Goal: Communication & Community: Answer question/provide support

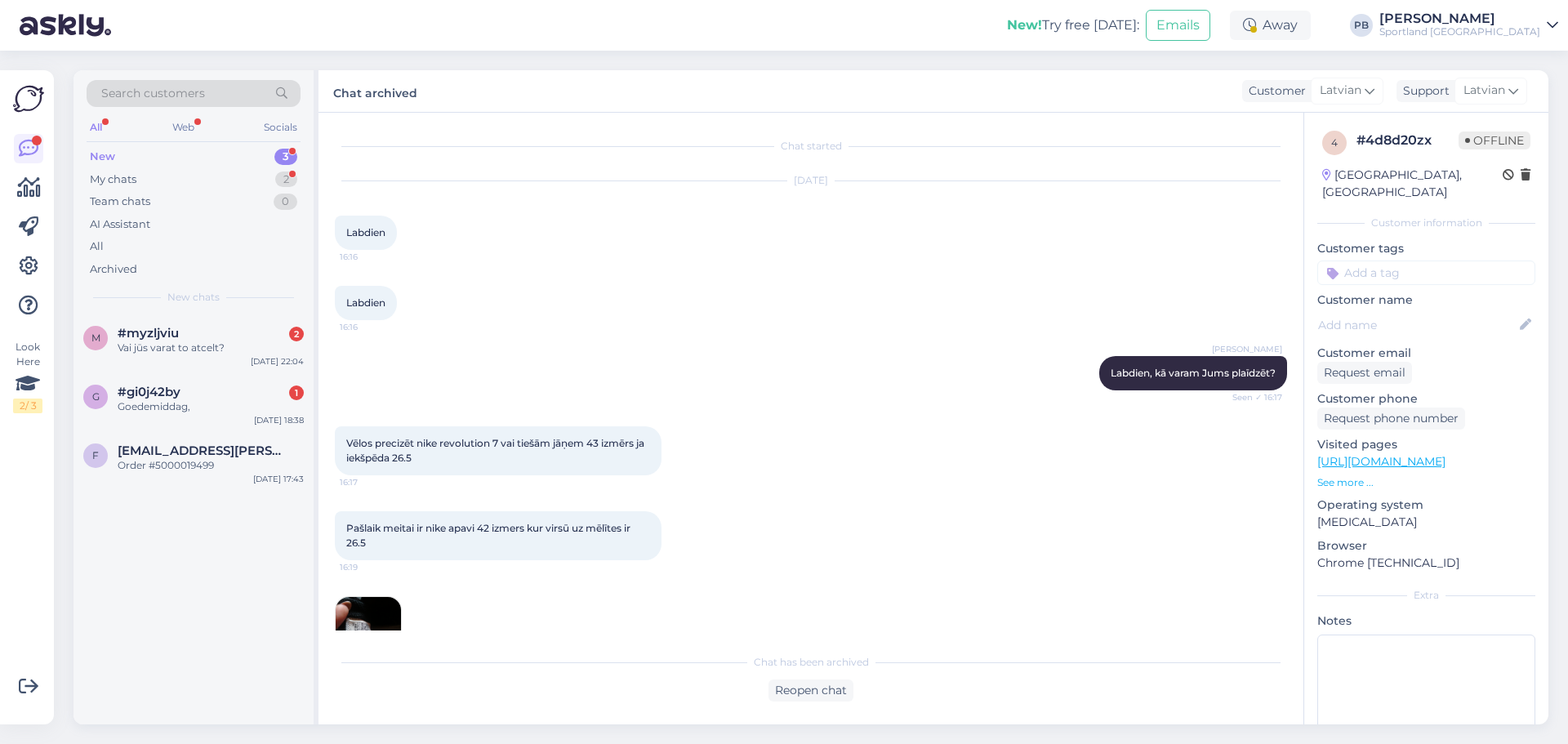
scroll to position [614, 0]
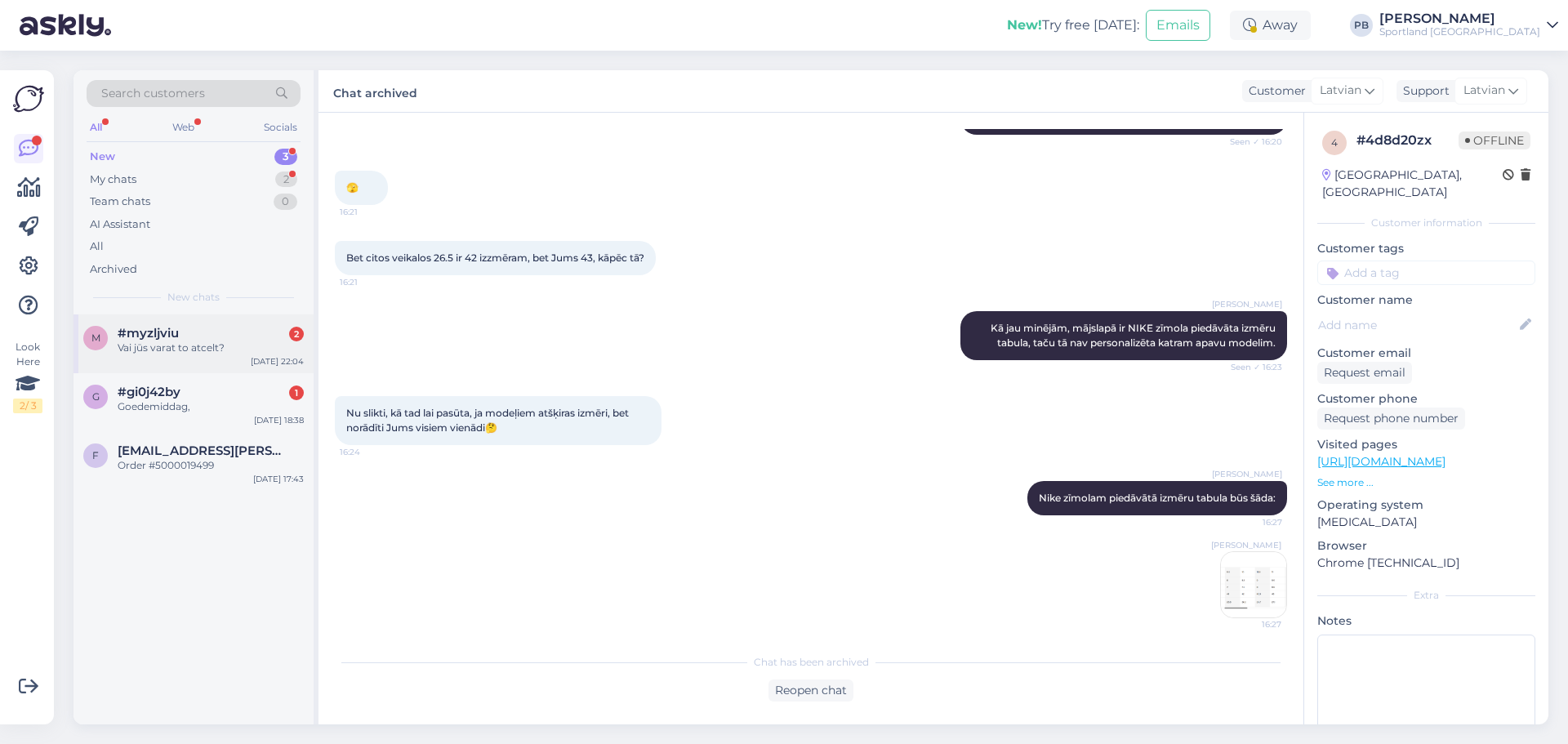
click at [178, 350] on div "Vai jūs varat to atcelt?" at bounding box center [211, 348] width 187 height 14
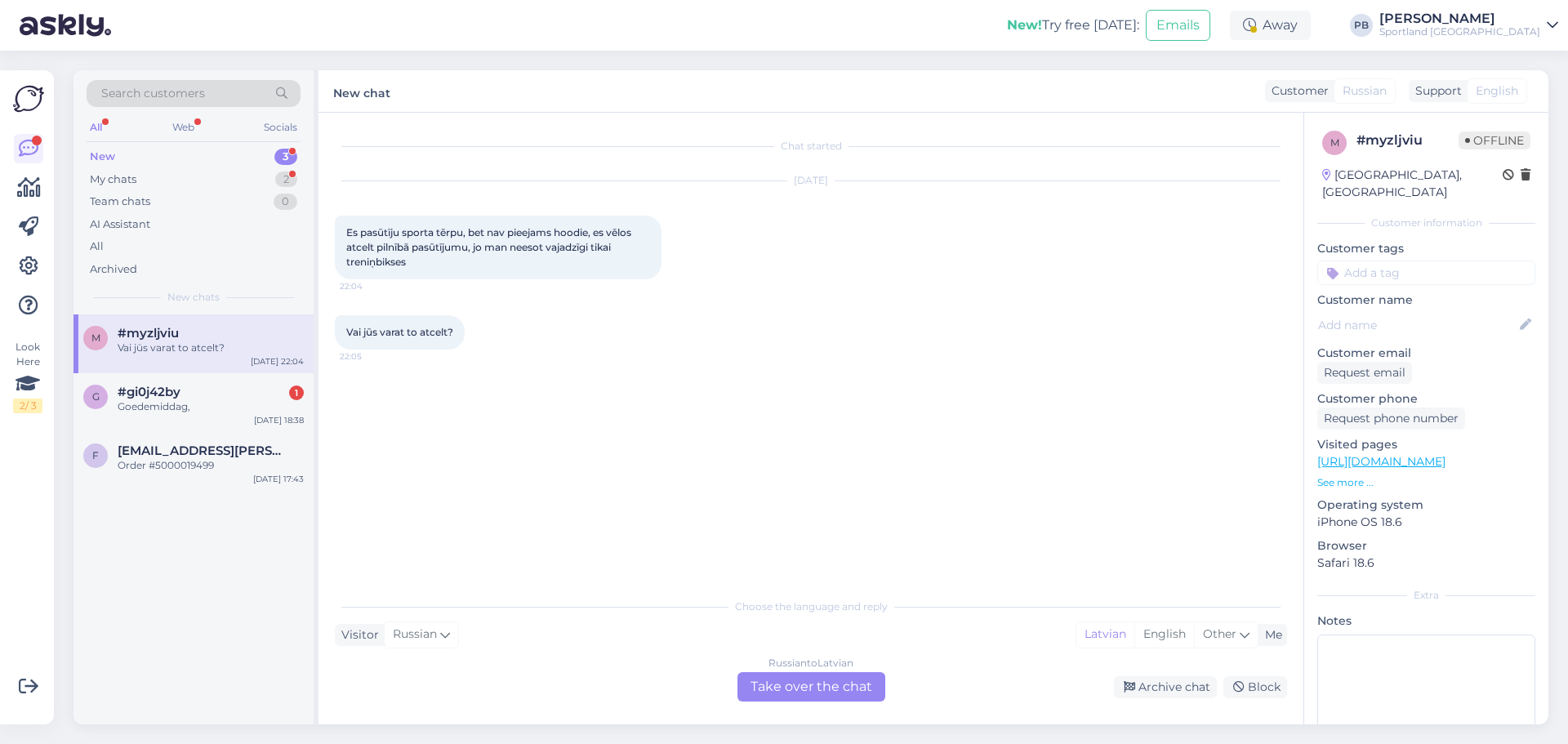
click at [1380, 95] on span "Russian" at bounding box center [1364, 91] width 44 height 17
click at [1313, 90] on div "Customer" at bounding box center [1296, 91] width 63 height 17
click at [394, 634] on span "Russian" at bounding box center [415, 635] width 44 height 18
type input "latv"
click at [427, 593] on link "Latvian" at bounding box center [425, 593] width 179 height 26
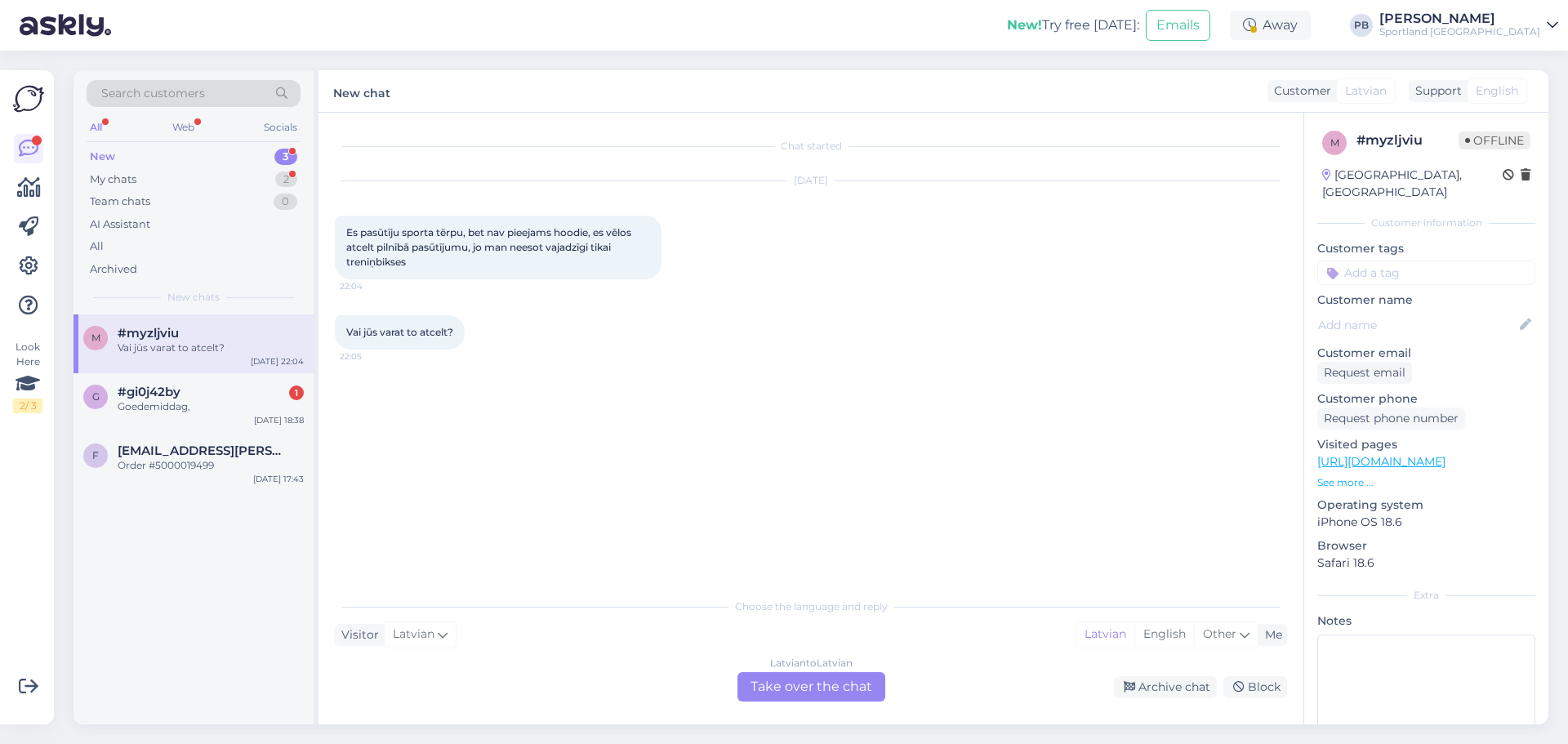
click at [799, 693] on div "Latvian to Latvian Take over the chat" at bounding box center [811, 687] width 148 height 29
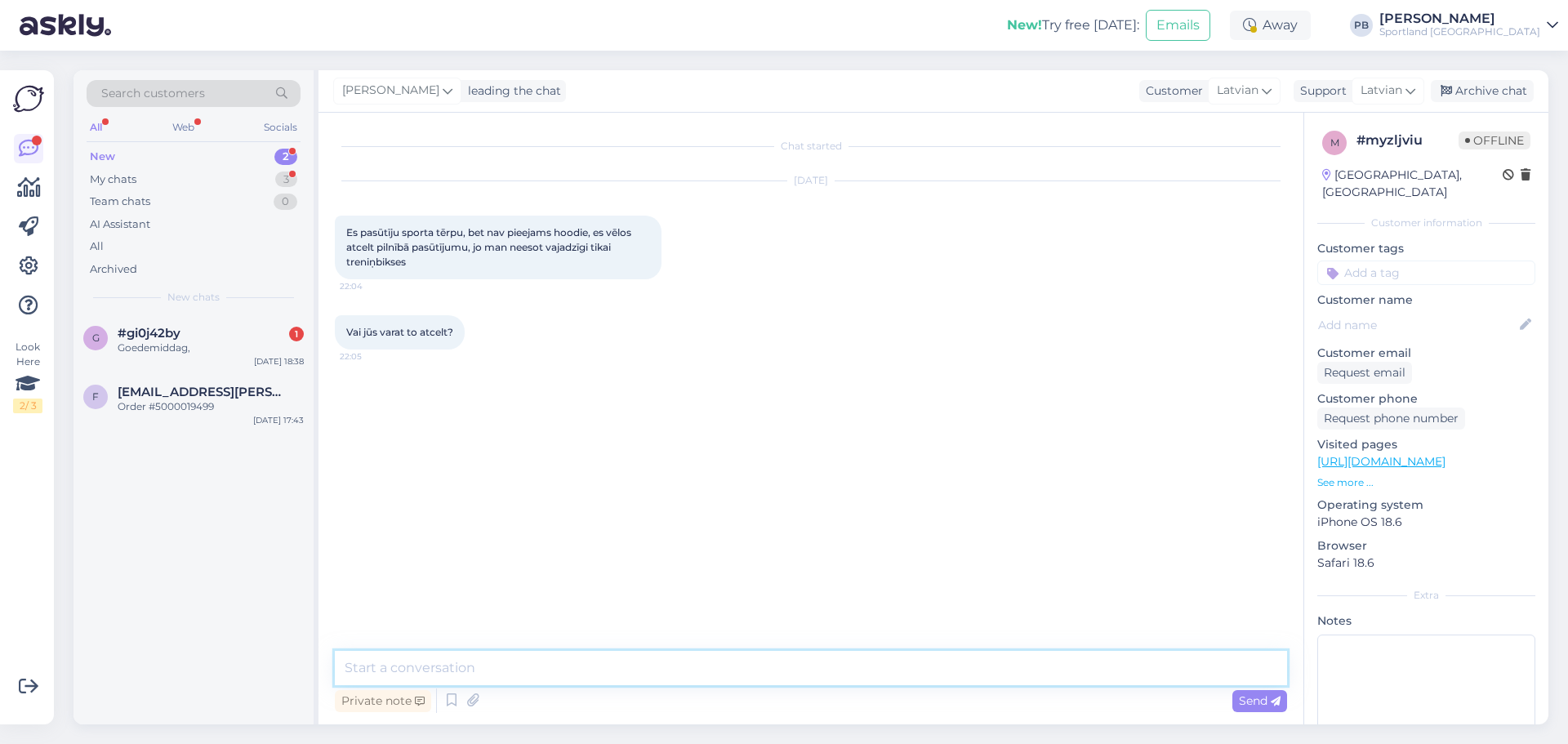
click at [498, 670] on textarea at bounding box center [811, 668] width 952 height 34
type textarea "Labdien, kāds ir jūsu pasūtījuma numurs?"
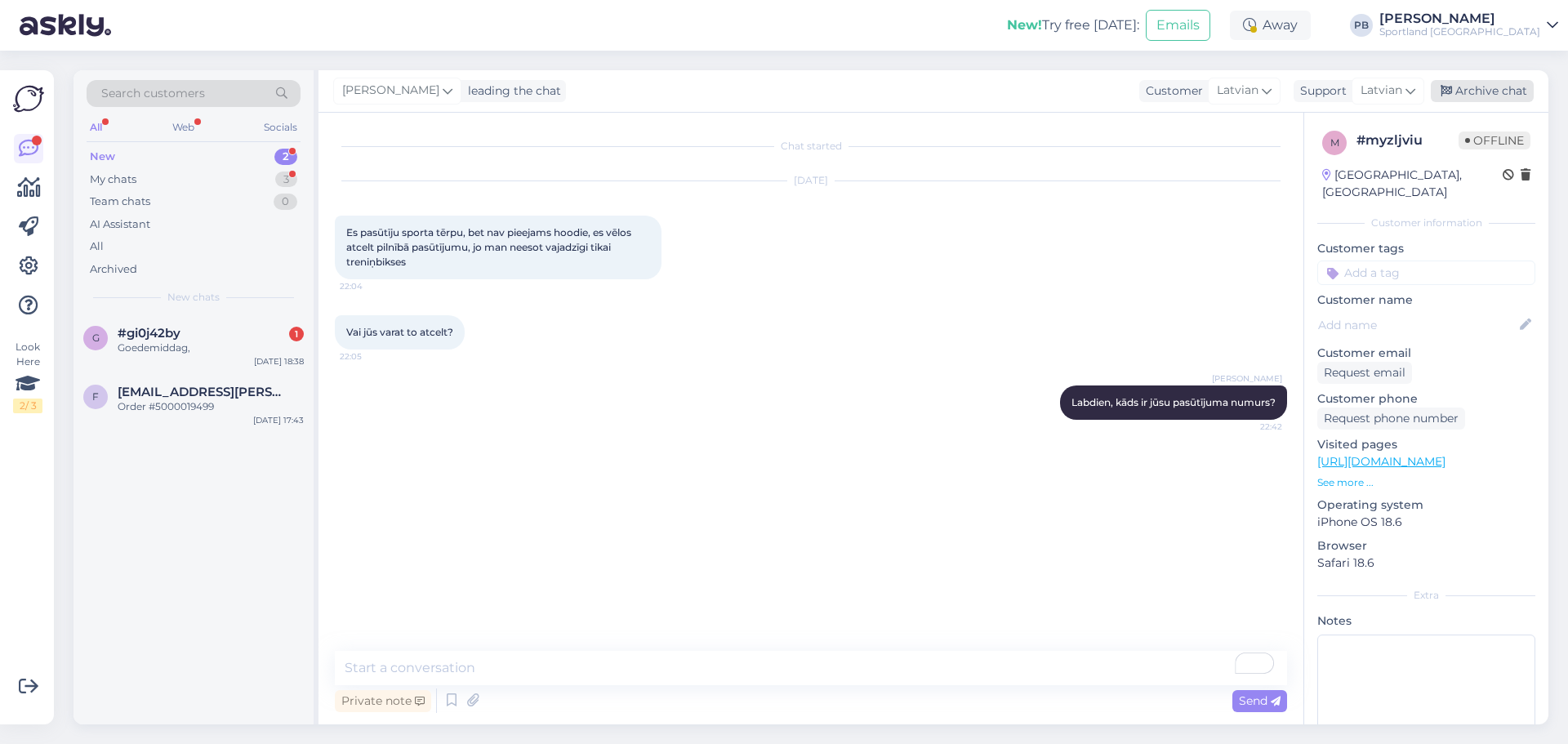
click at [1484, 92] on div "Archive chat" at bounding box center [1482, 91] width 103 height 22
click at [246, 351] on div "Goedemiddag," at bounding box center [211, 348] width 187 height 14
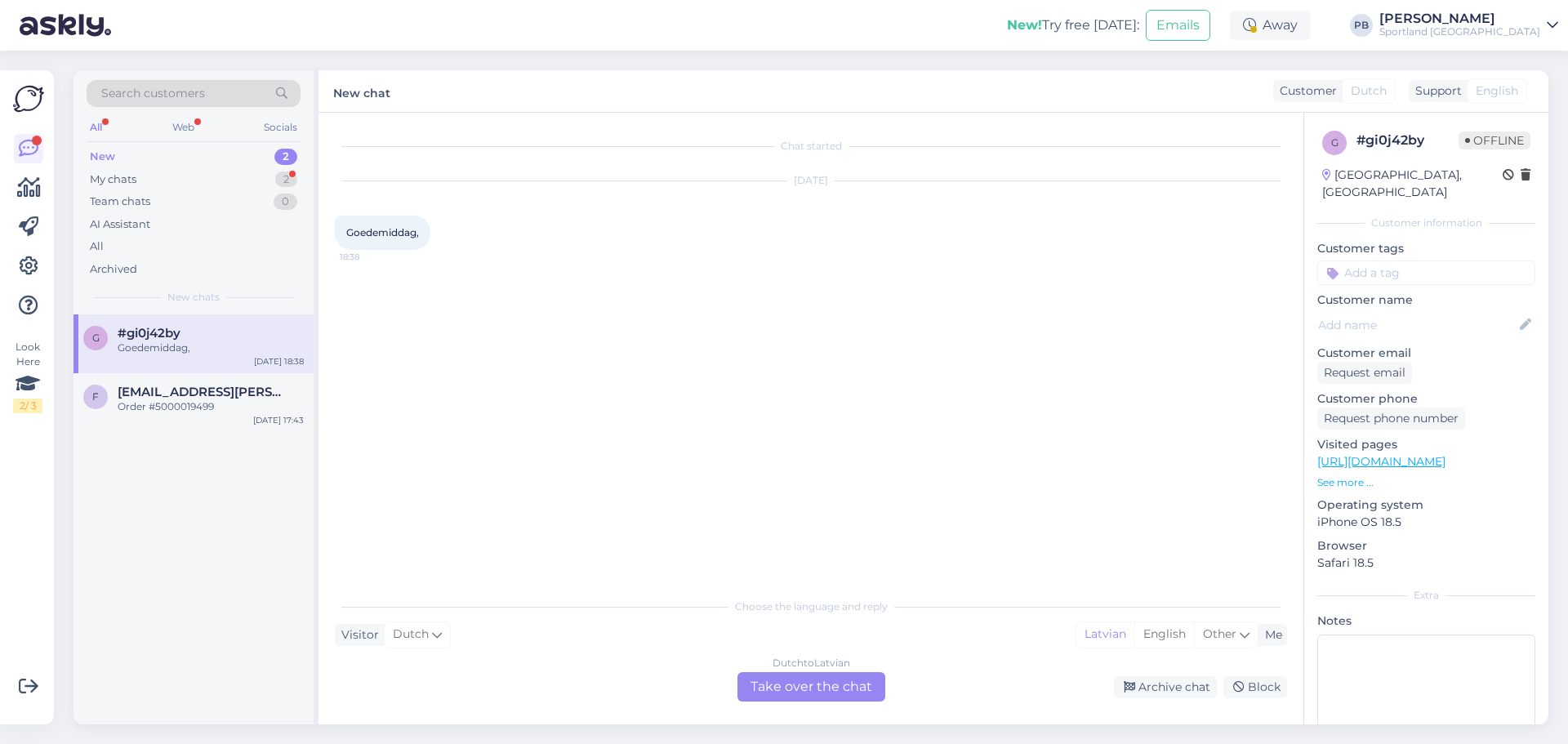
click at [822, 684] on div "Dutch to Latvian Take over the chat" at bounding box center [811, 687] width 148 height 29
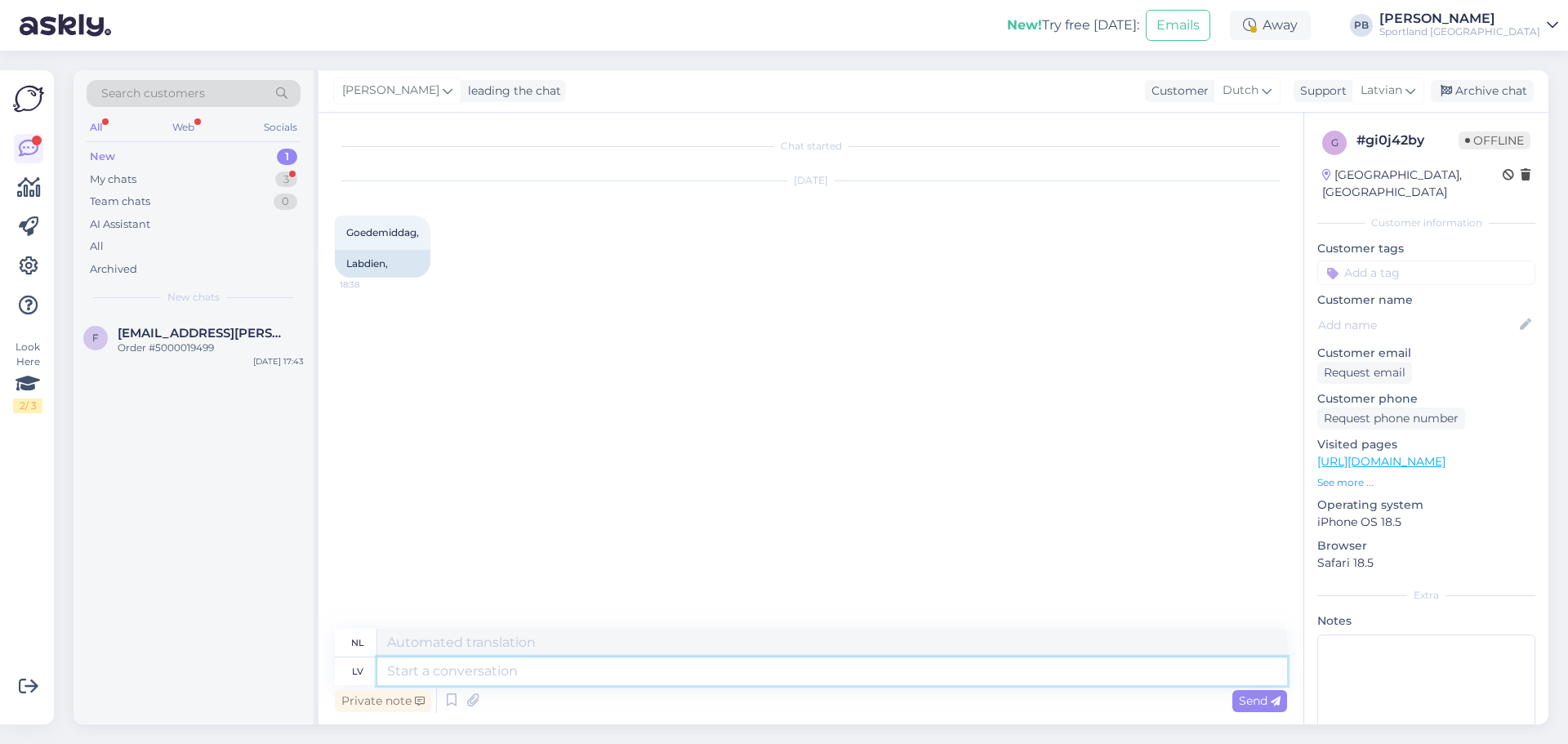
click at [534, 672] on textarea at bounding box center [832, 672] width 909 height 28
type textarea "Labdien,"
type textarea "Hallo,"
type textarea "Labdien, ķa"
type textarea "Dag beste."
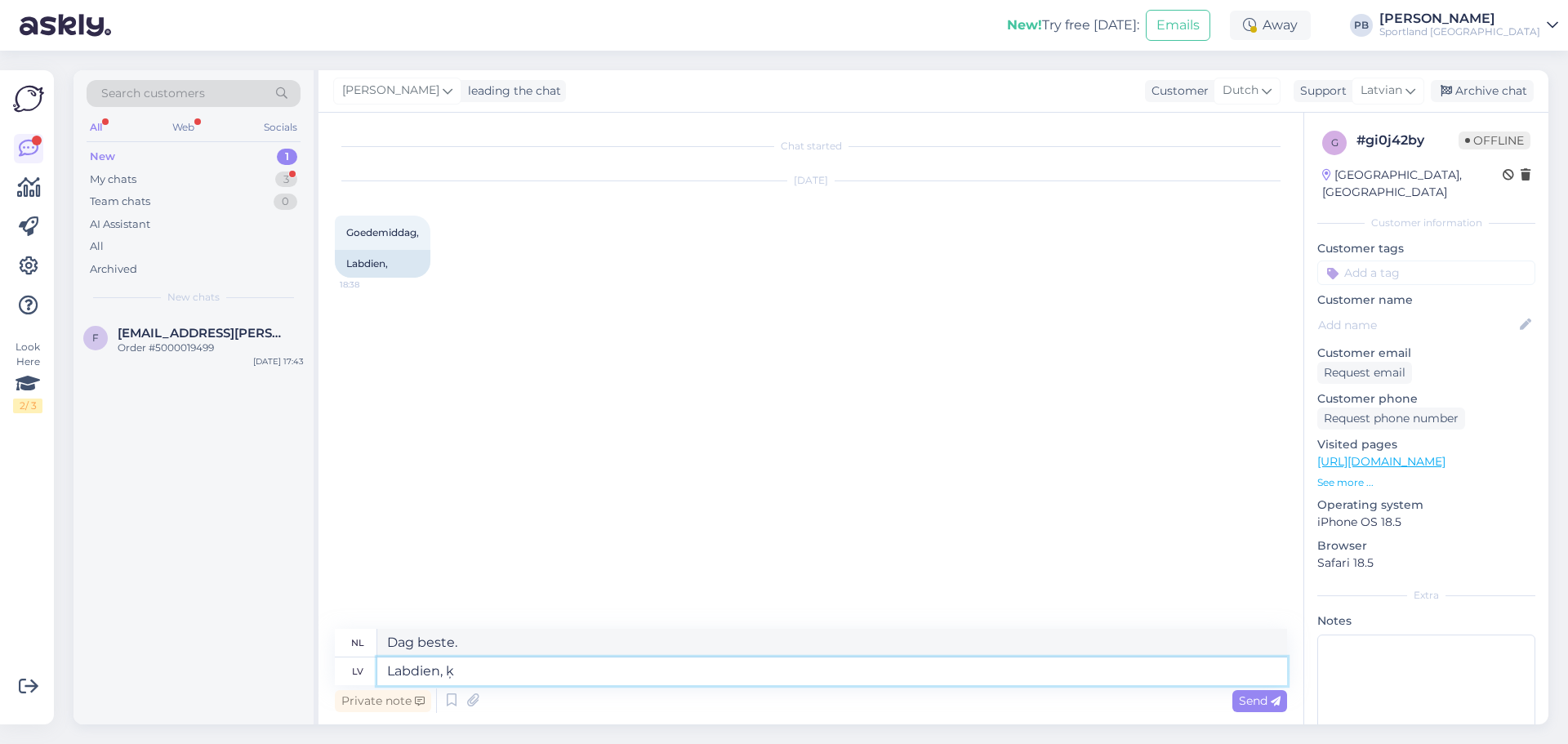
type textarea "Labdien,"
type textarea "Hallo,"
type textarea "Labdien, kā"
type textarea "Hallo hoe is het?"
type textarea "Labdien, kā varam"
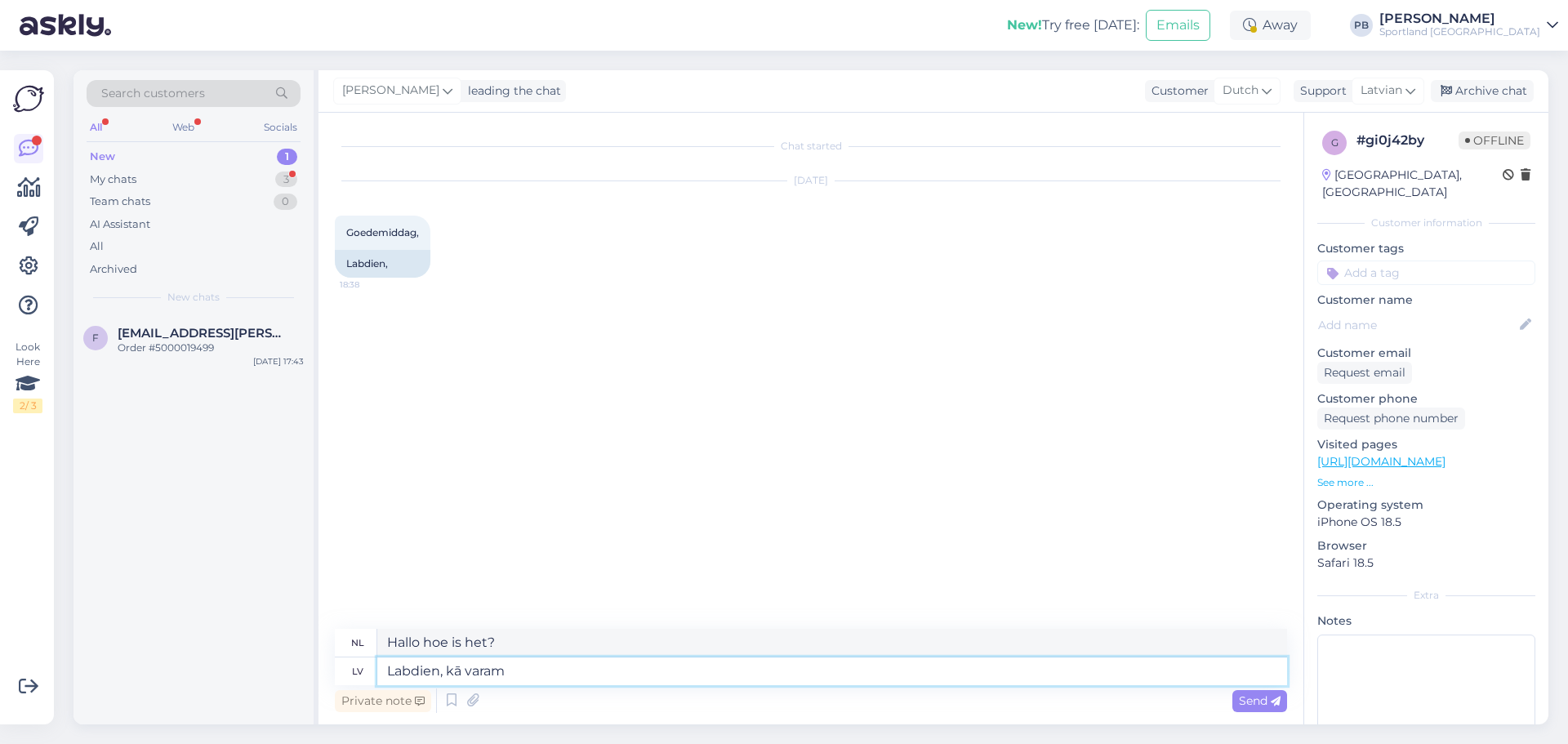
type textarea "Hallo, hoe kunnen we"
type textarea "Labdien, kā varam jums pla"
type textarea "[PERSON_NAME], hoe kunnen wij u helpen?"
type textarea "Labdien, kā varam jums palīdzēt?"
click at [1249, 701] on span "Send" at bounding box center [1260, 701] width 42 height 14
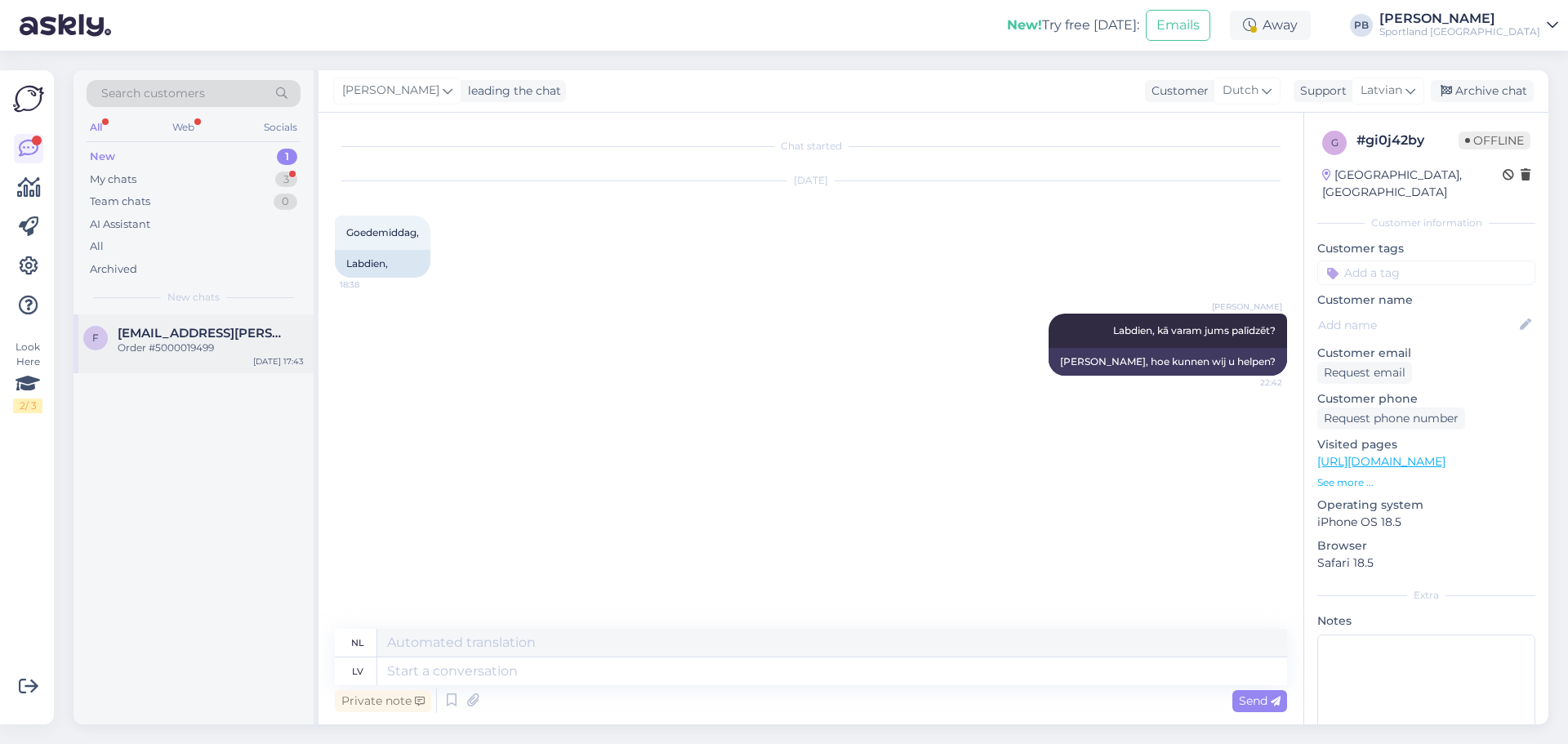
click at [222, 343] on div "Order #5000019499" at bounding box center [211, 348] width 187 height 14
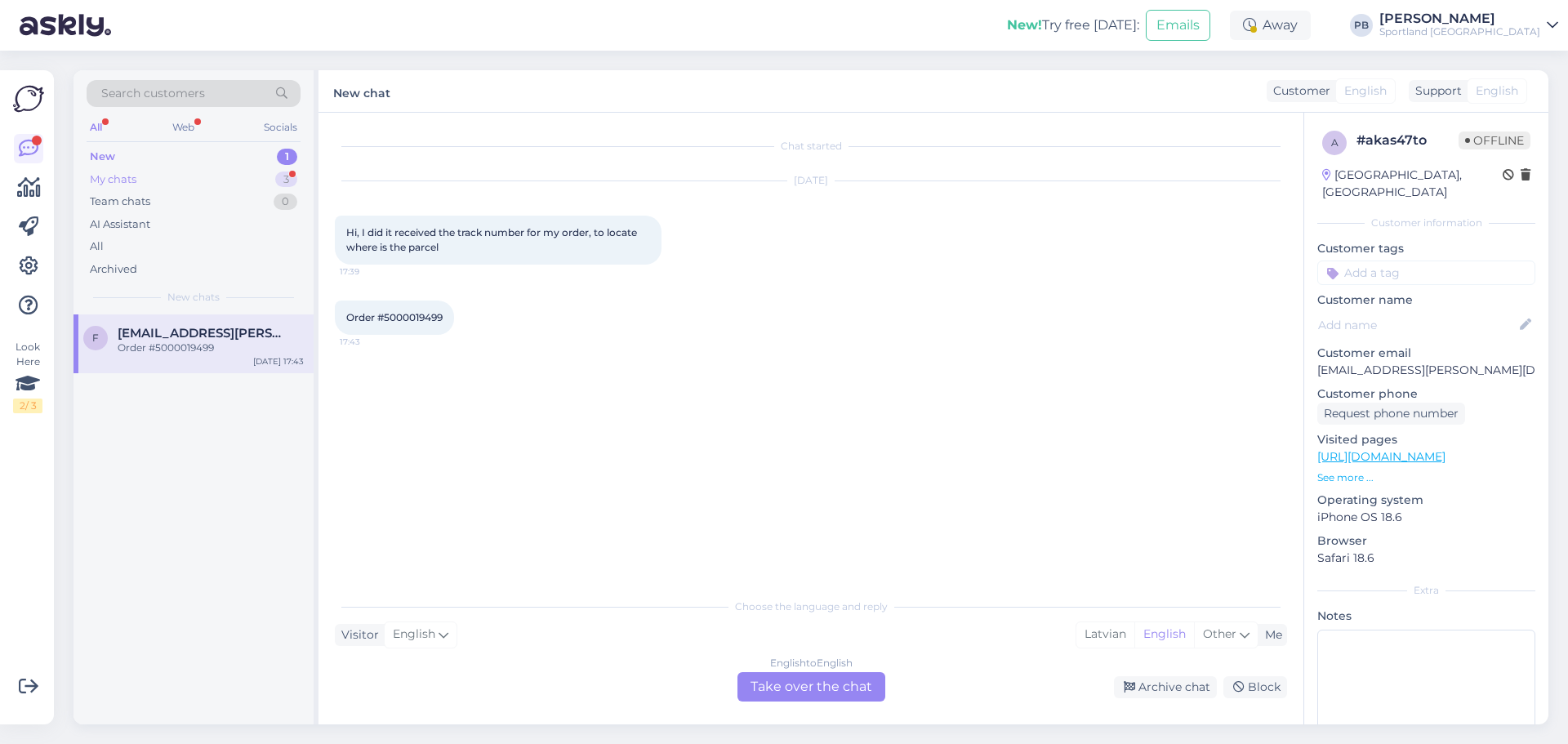
click at [167, 179] on div "My chats 3" at bounding box center [194, 179] width 214 height 23
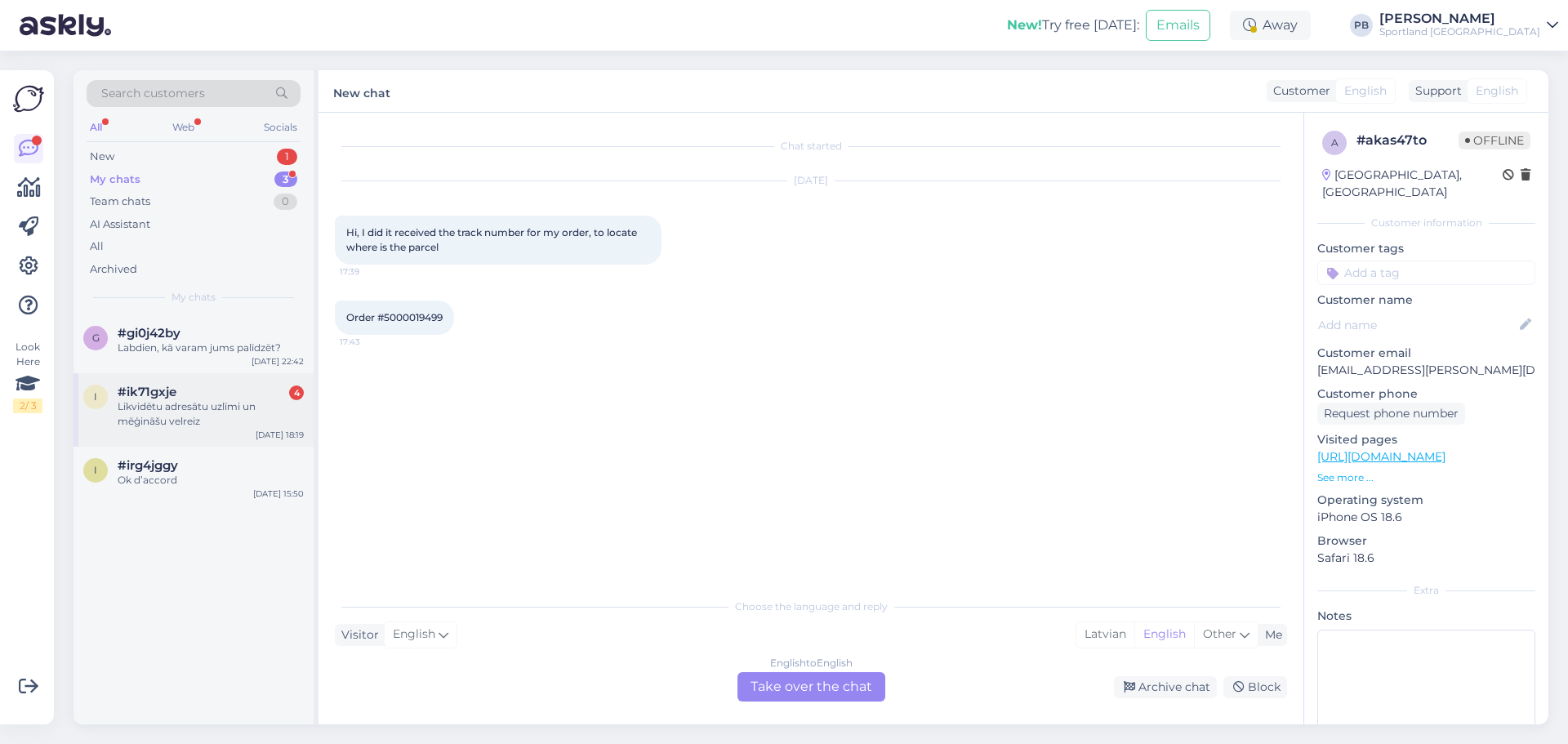
click at [216, 394] on div "#ik71gxje 4" at bounding box center [211, 392] width 187 height 14
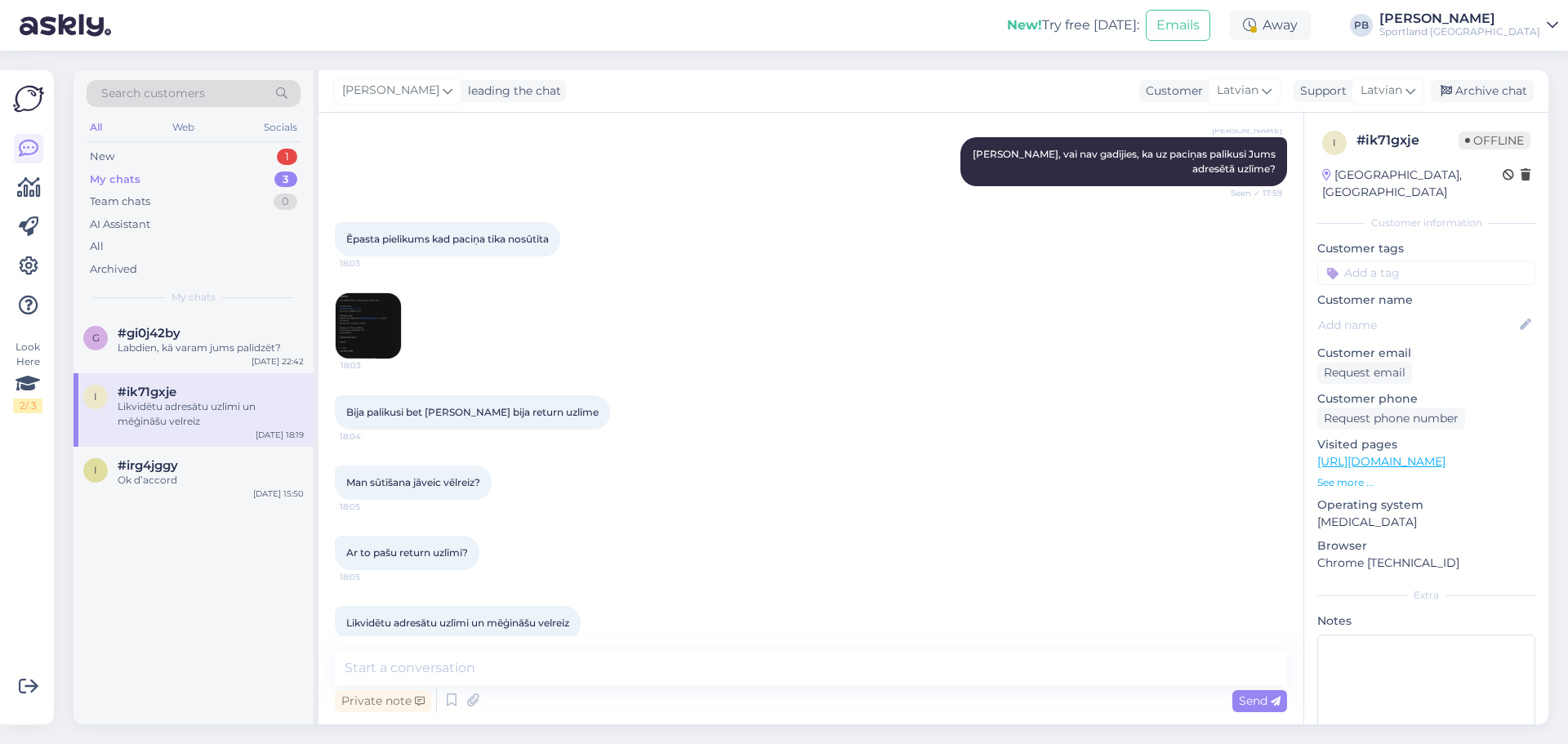
scroll to position [1446, 0]
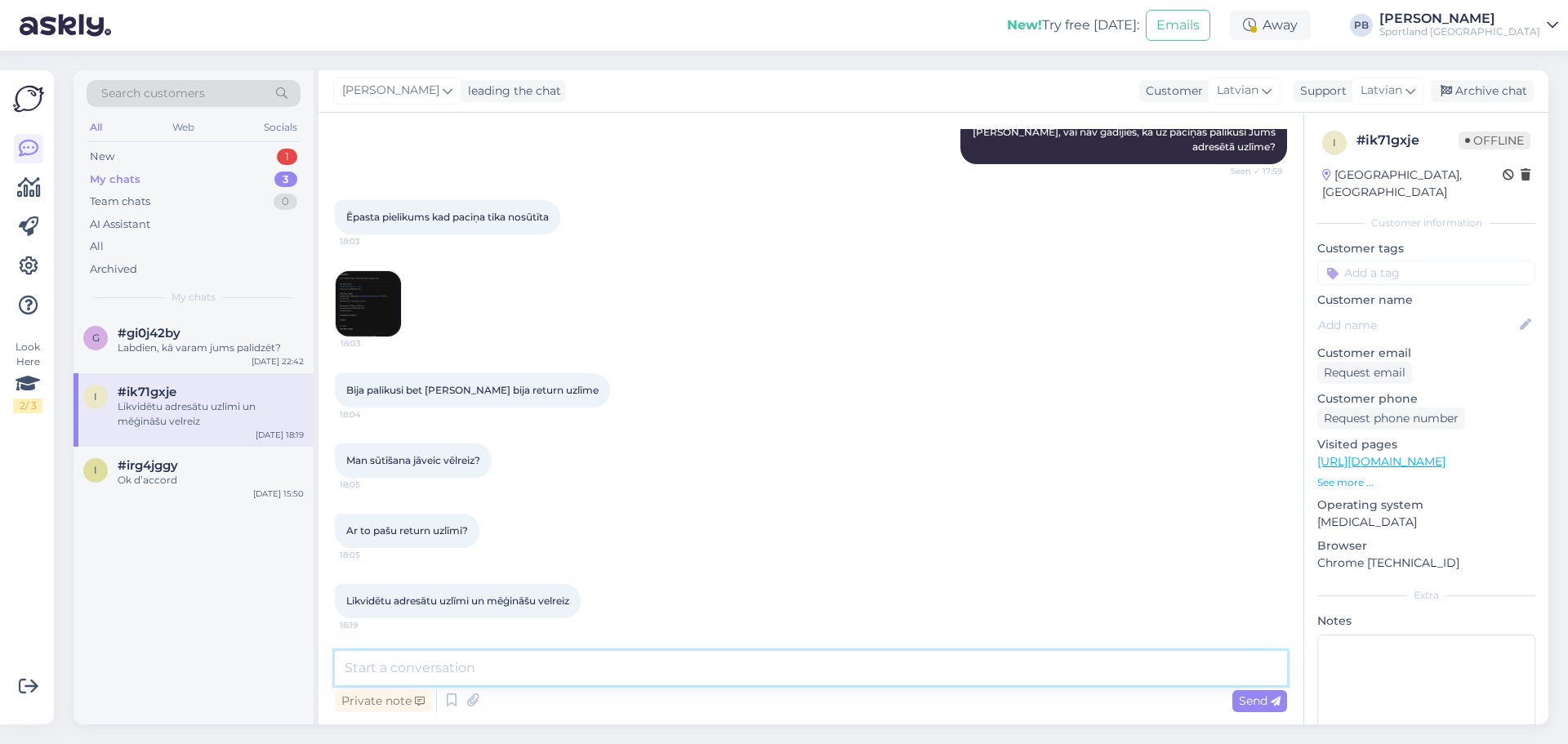
click at [432, 662] on textarea at bounding box center [811, 668] width 952 height 34
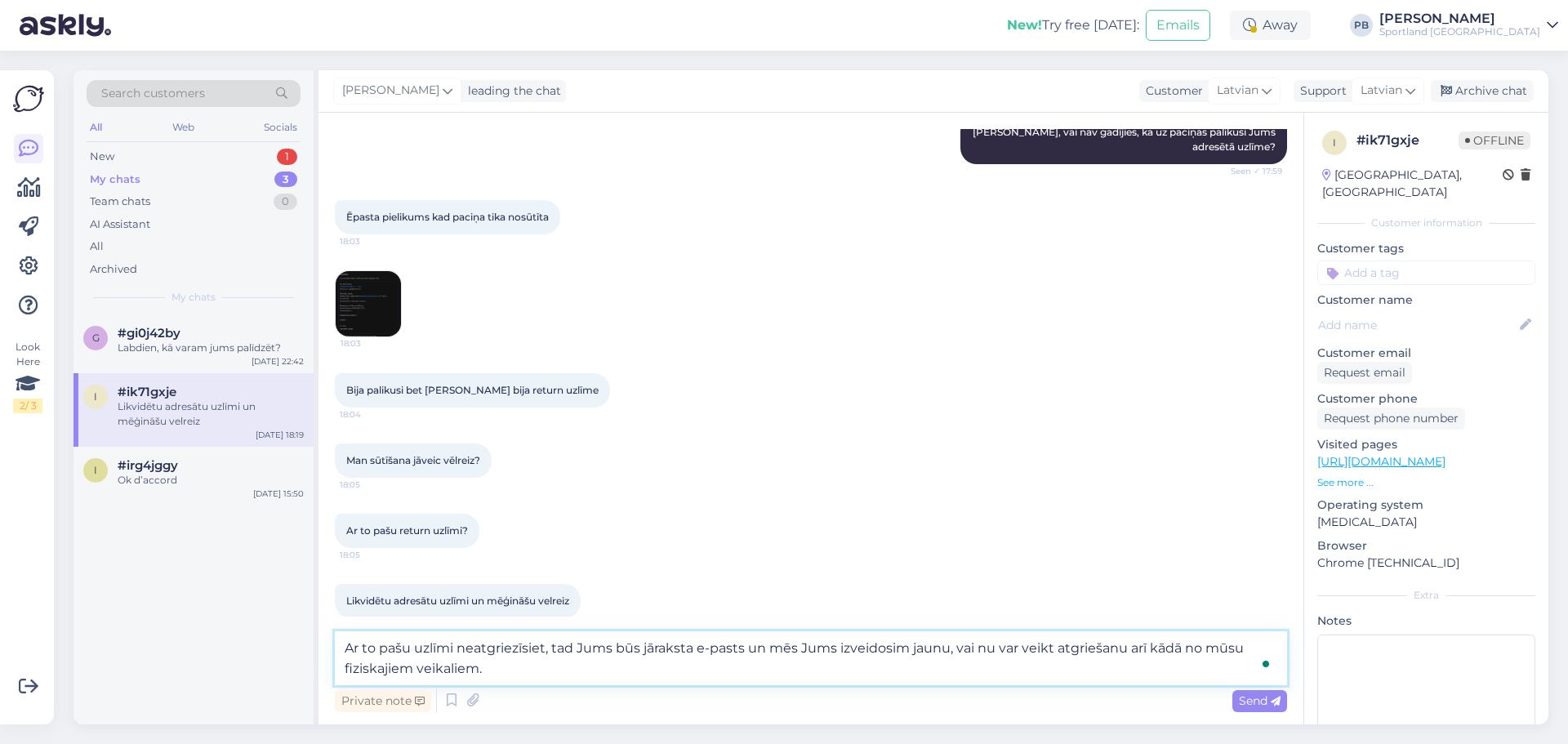
type textarea "Ar to pašu uzlīmi neatgriezīsiet, tad Jums būs jāraksta e-pasts un mēs Jums izv…"
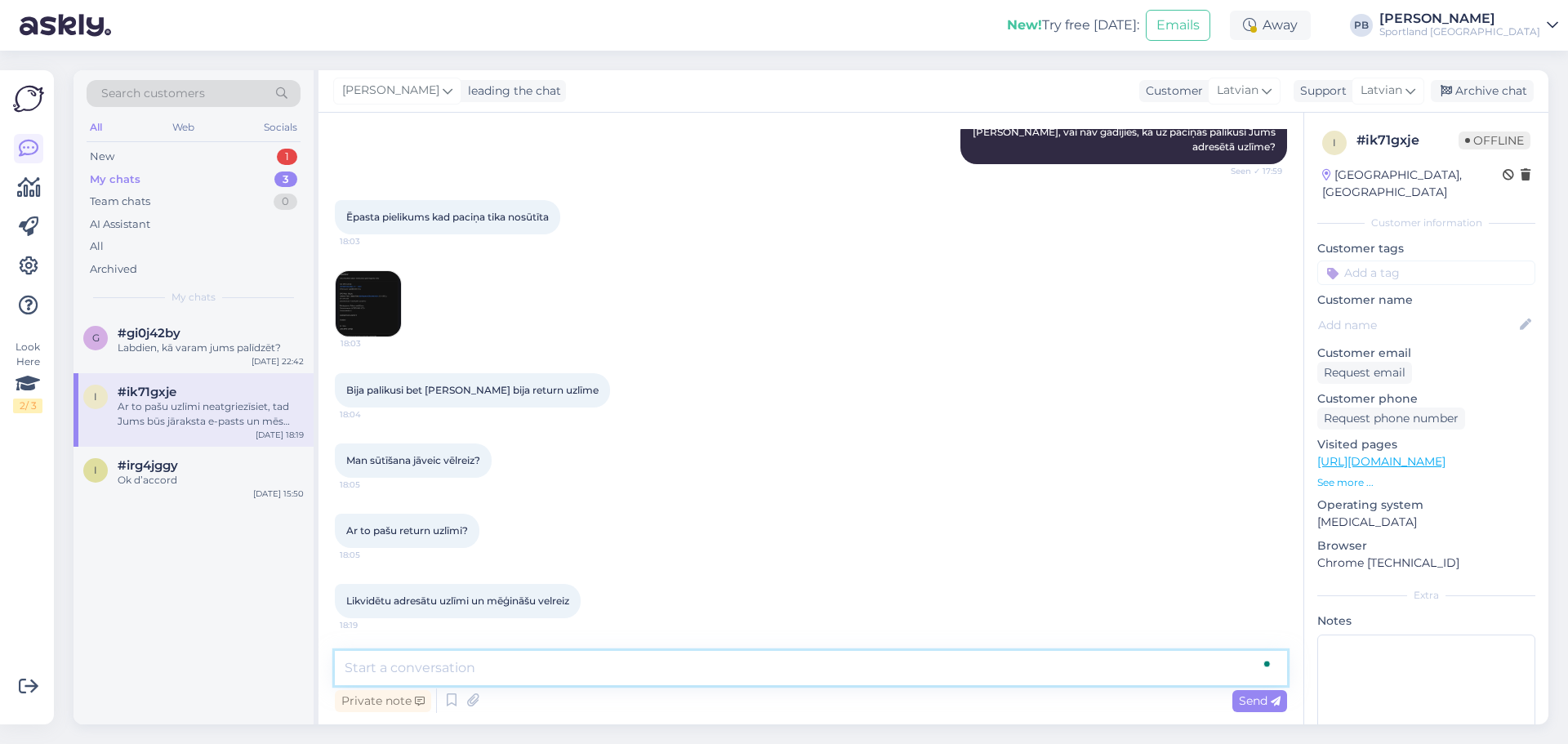
scroll to position [1546, 0]
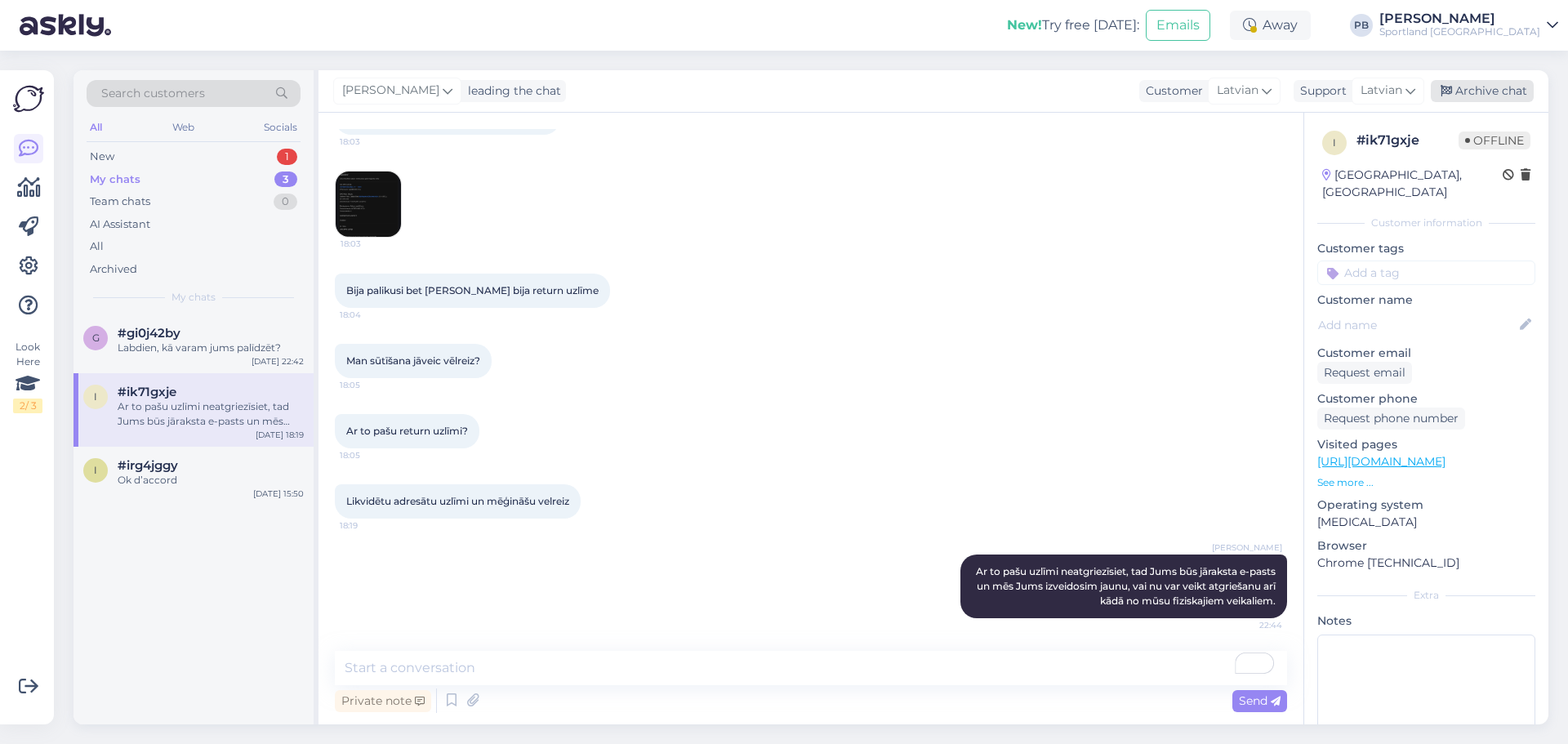
click at [1467, 83] on div "Archive chat" at bounding box center [1482, 91] width 103 height 22
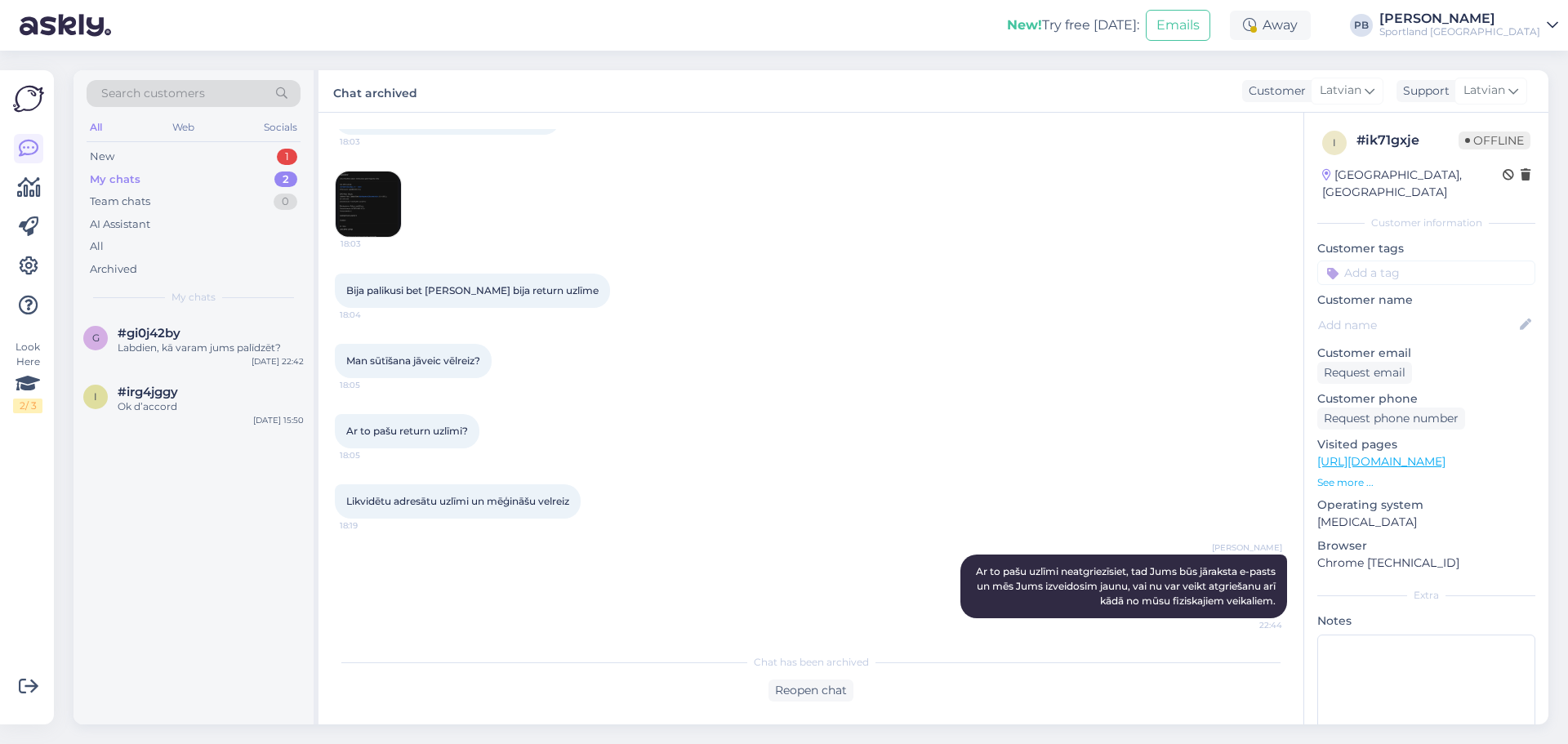
scroll to position [1552, 0]
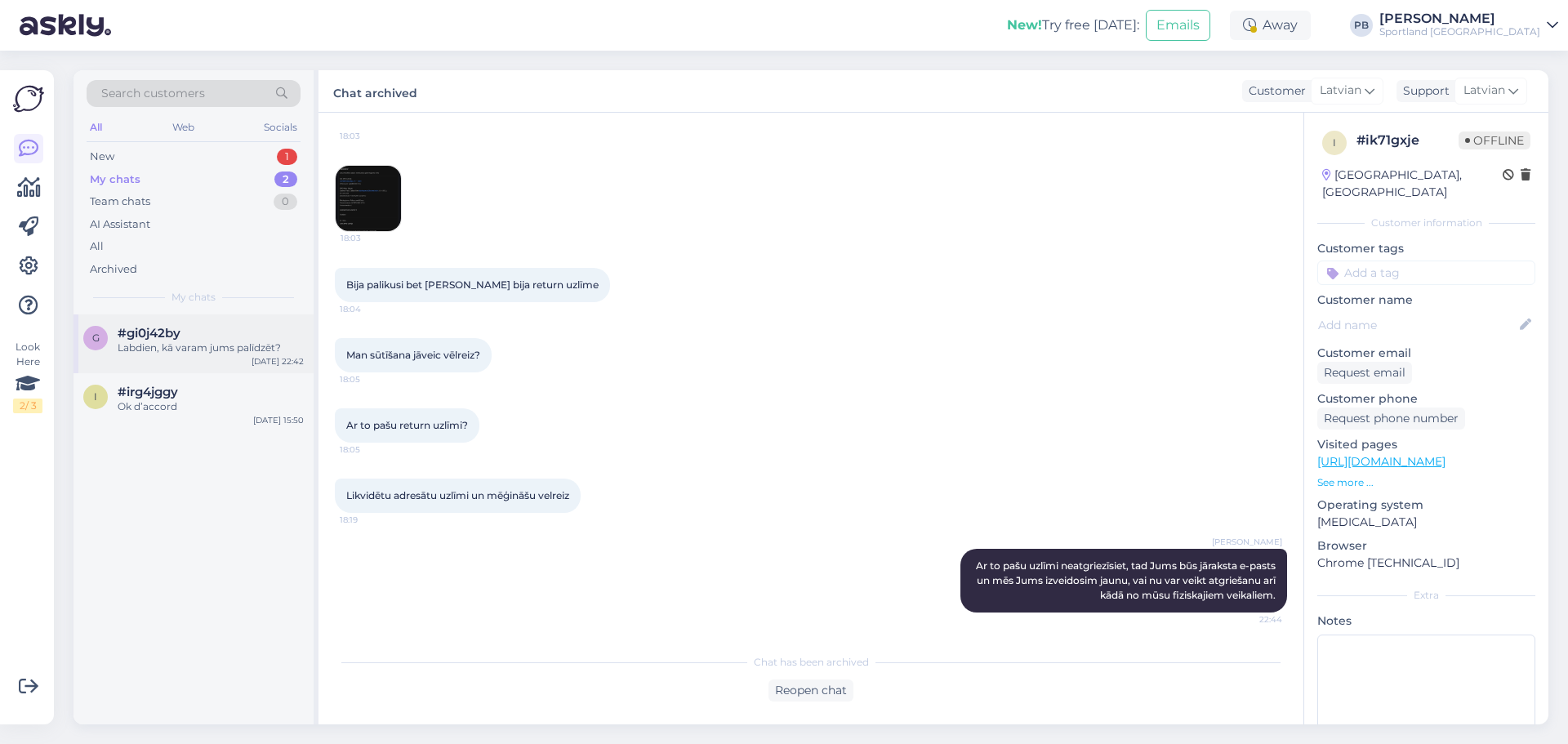
click at [229, 338] on div "#gi0j42by" at bounding box center [211, 333] width 187 height 14
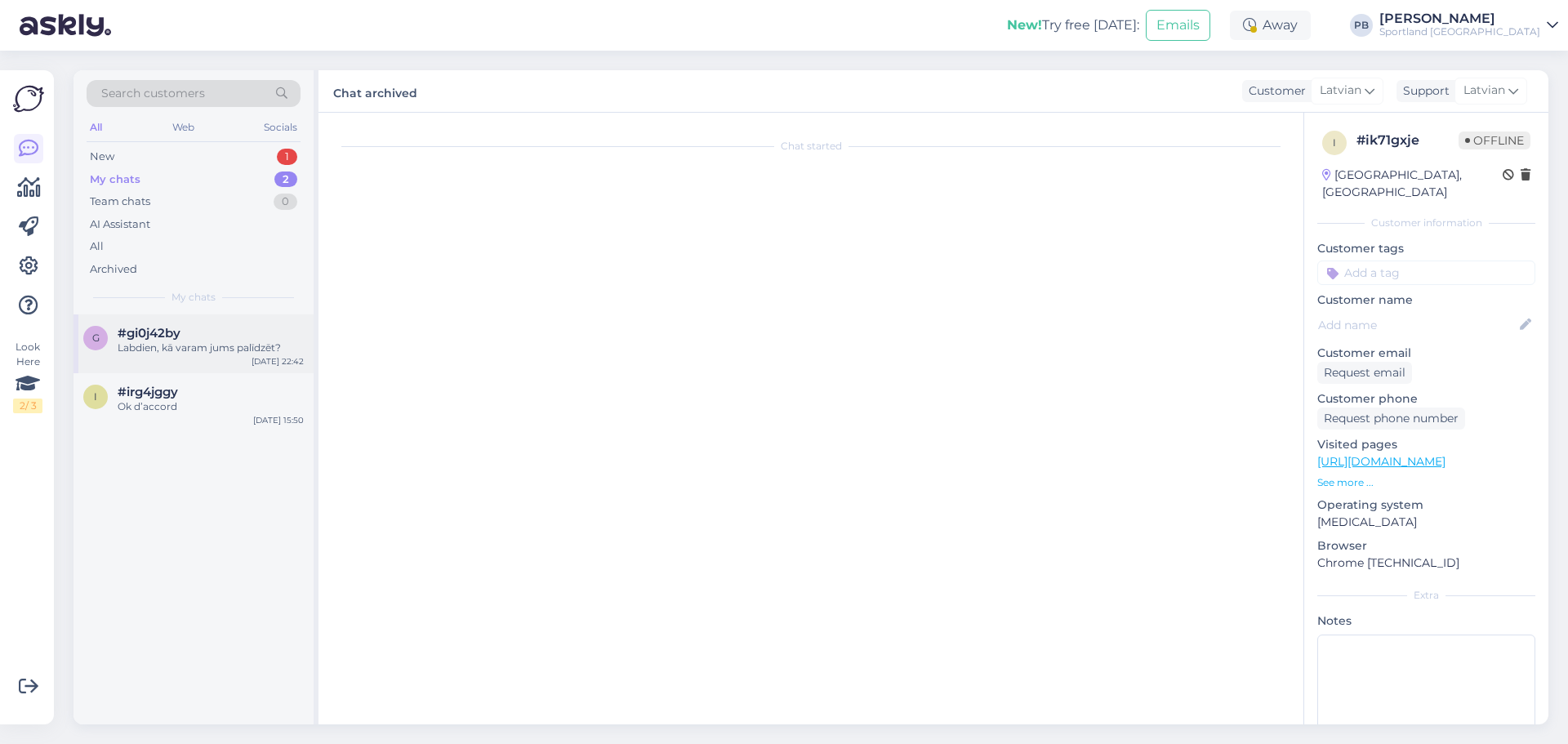
scroll to position [0, 0]
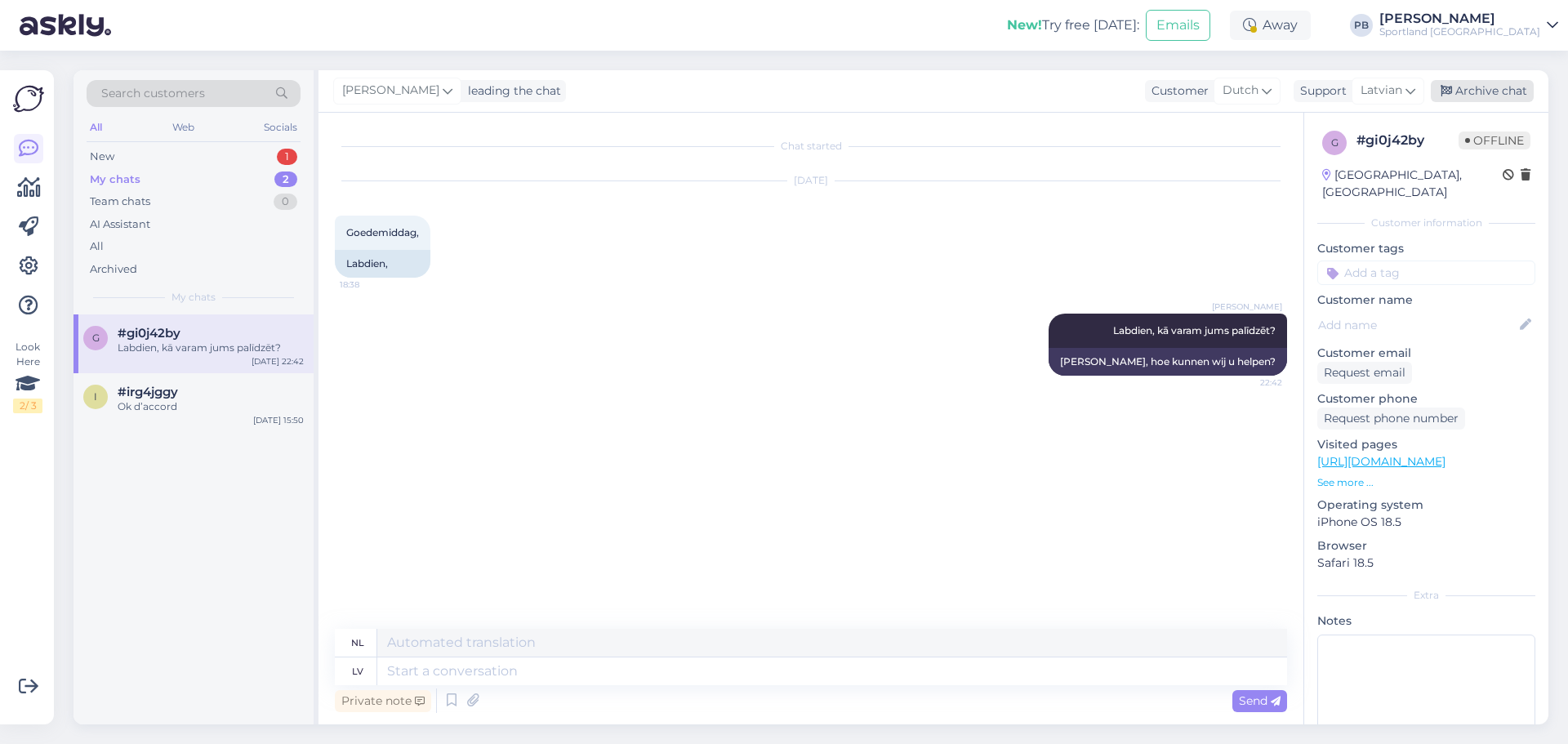
click at [1506, 81] on div "Archive chat" at bounding box center [1482, 91] width 103 height 22
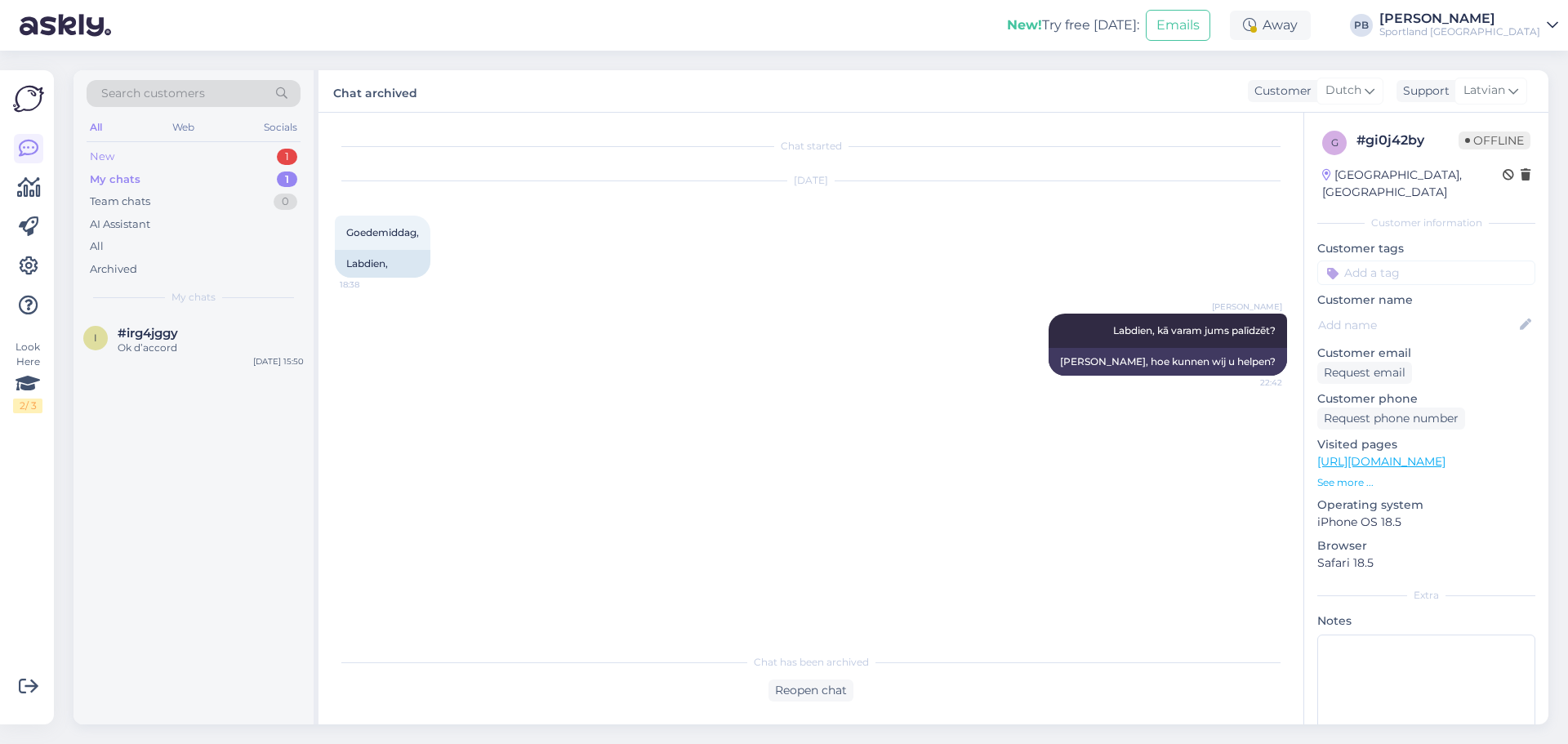
click at [225, 159] on div "New 1" at bounding box center [194, 156] width 214 height 23
click at [234, 342] on div "Order #5000019499" at bounding box center [211, 348] width 187 height 14
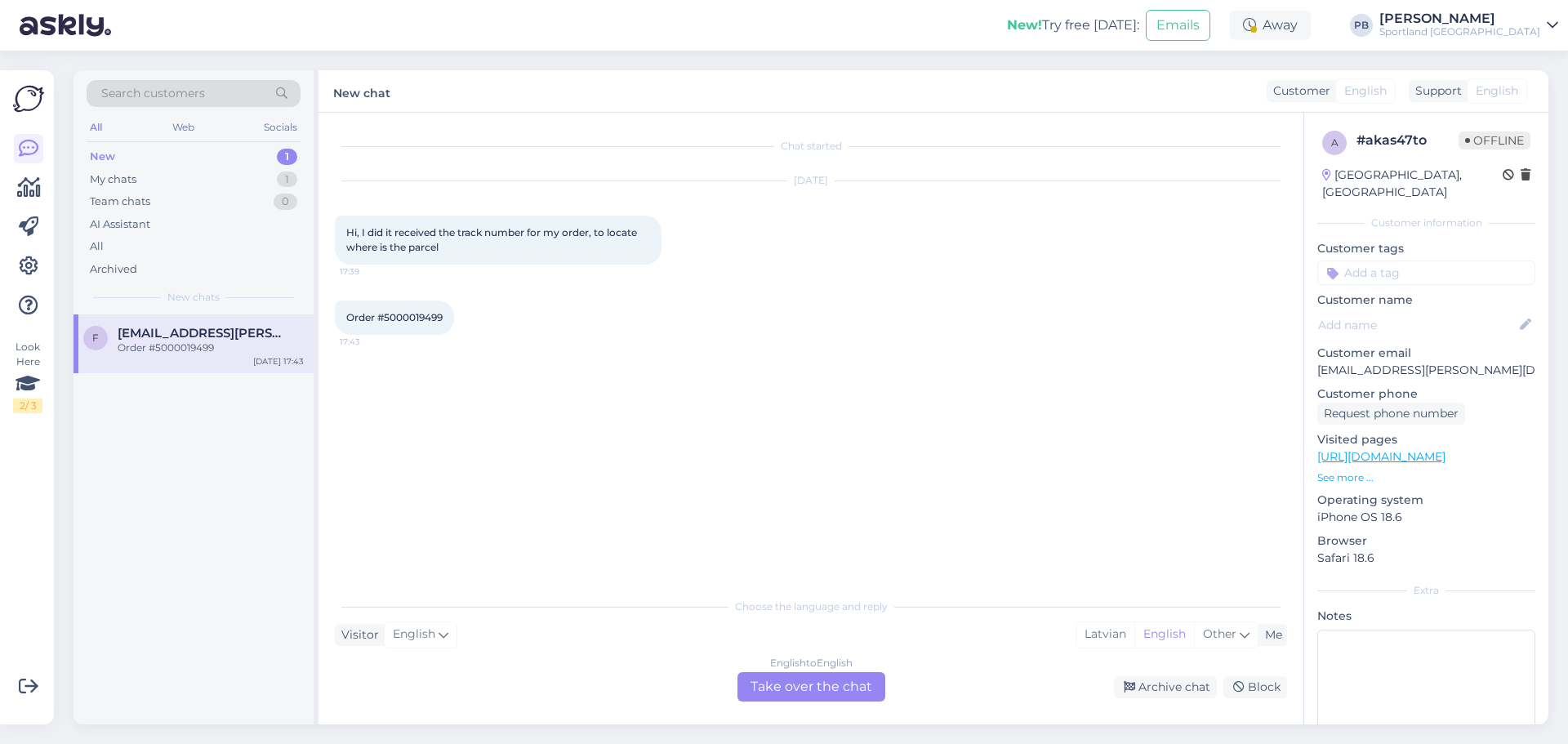
click at [640, 377] on div "Chat started [DATE] Hi, I did it received the track number for my order, to loc…" at bounding box center [818, 352] width 967 height 446
